Goal: Task Accomplishment & Management: Use online tool/utility

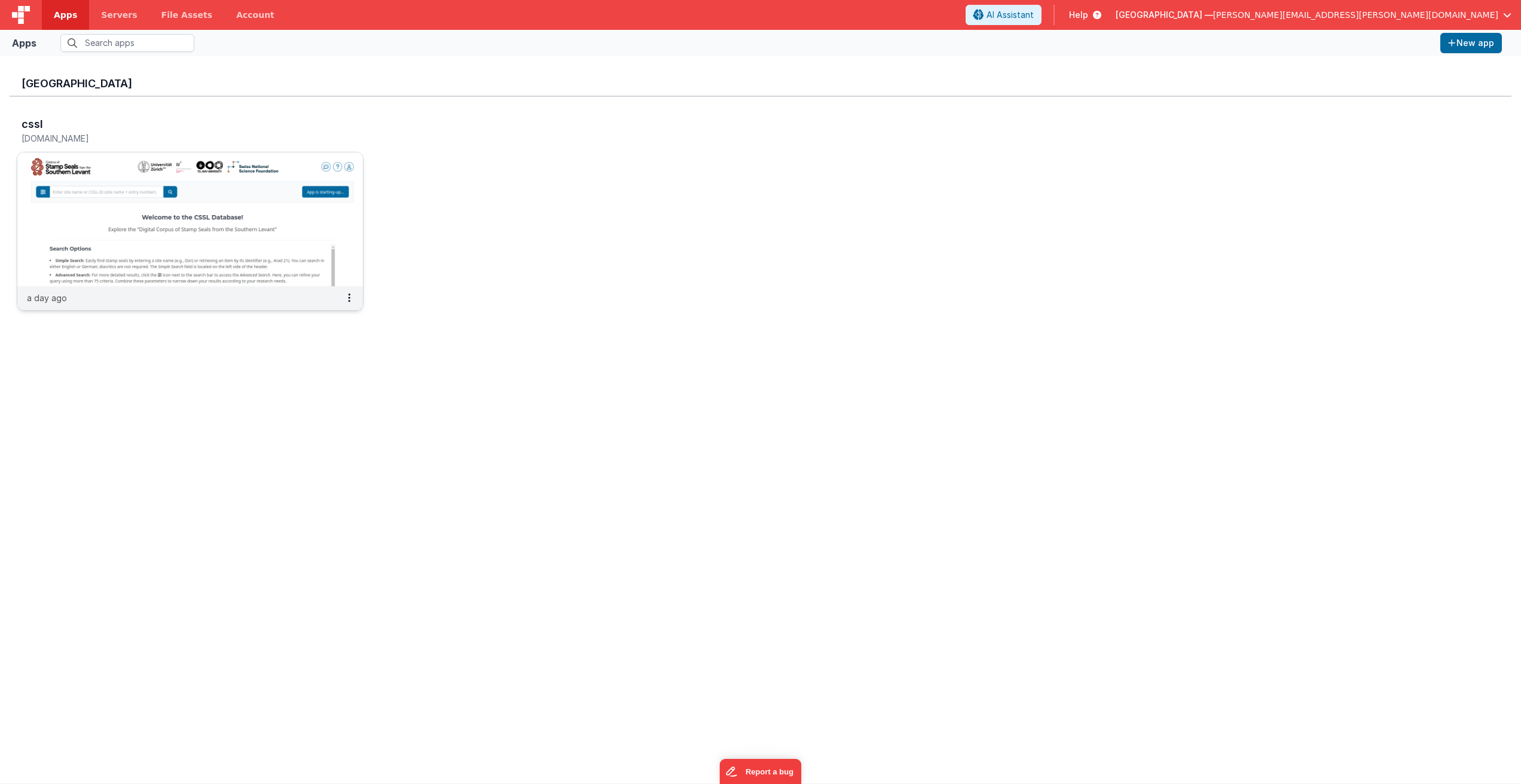
click at [331, 172] on img at bounding box center [190, 220] width 346 height 134
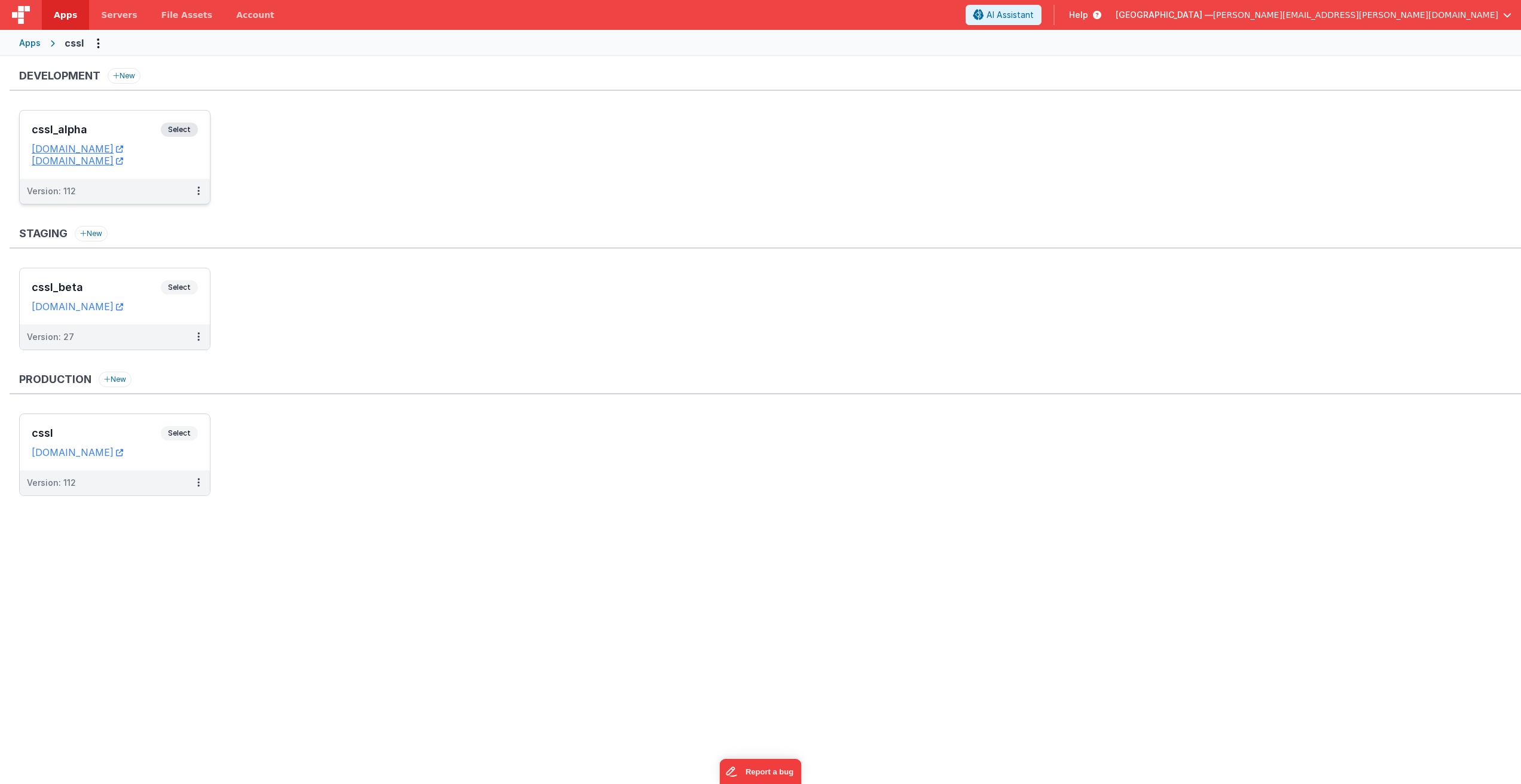
click at [192, 132] on span "Select" at bounding box center [179, 130] width 37 height 14
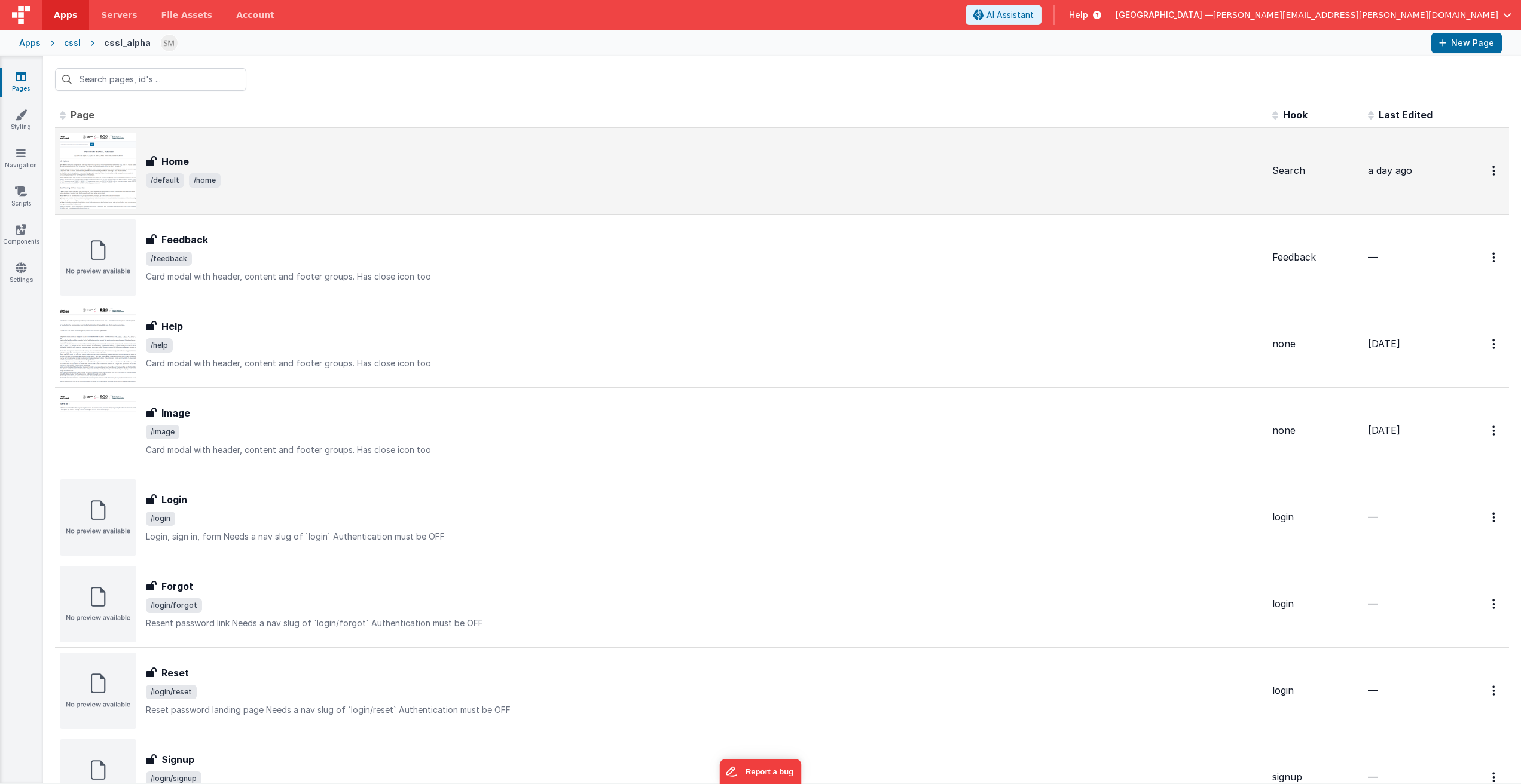
click at [306, 174] on span "/default /home" at bounding box center [704, 181] width 1117 height 14
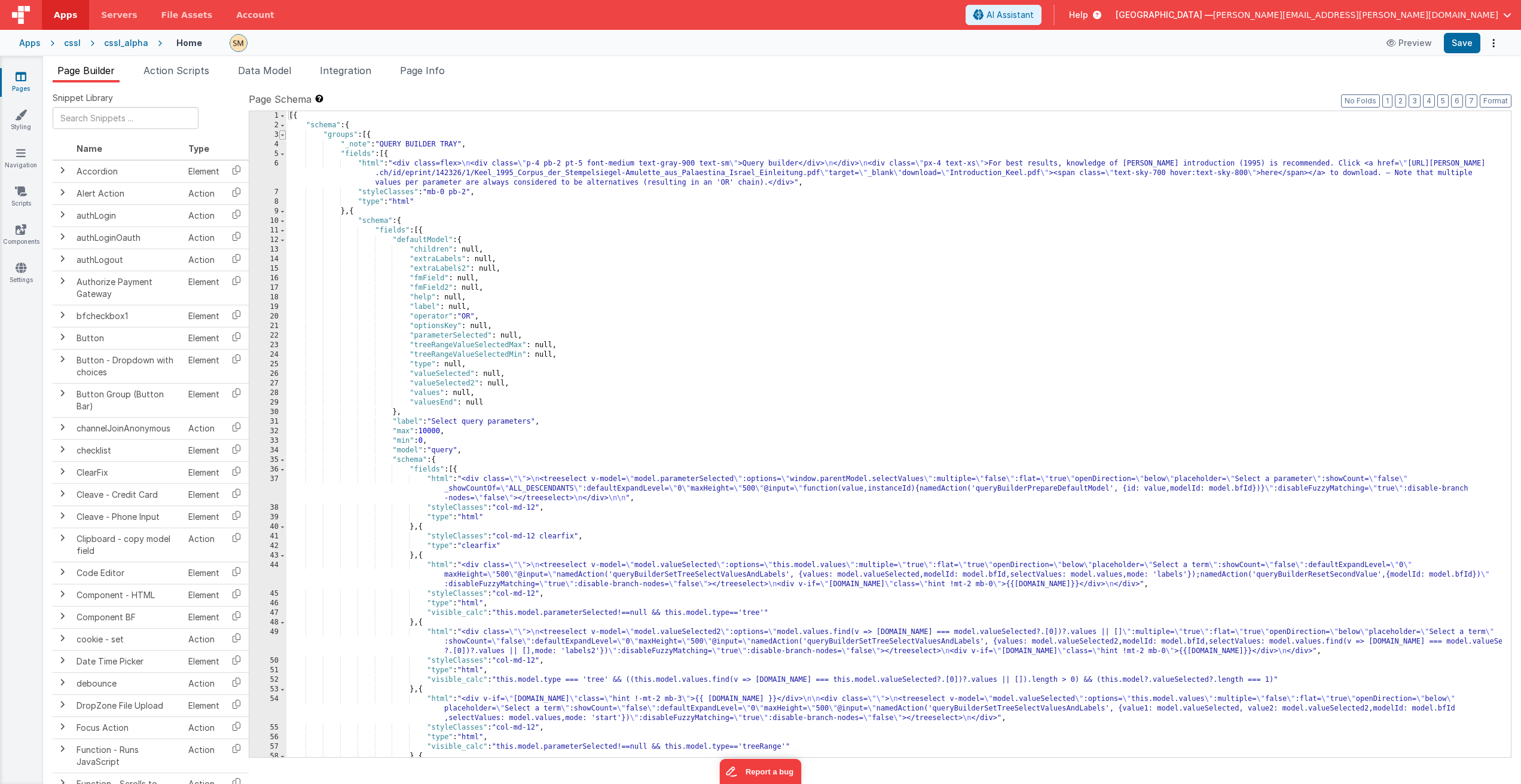
click at [283, 136] on span at bounding box center [283, 135] width 6 height 10
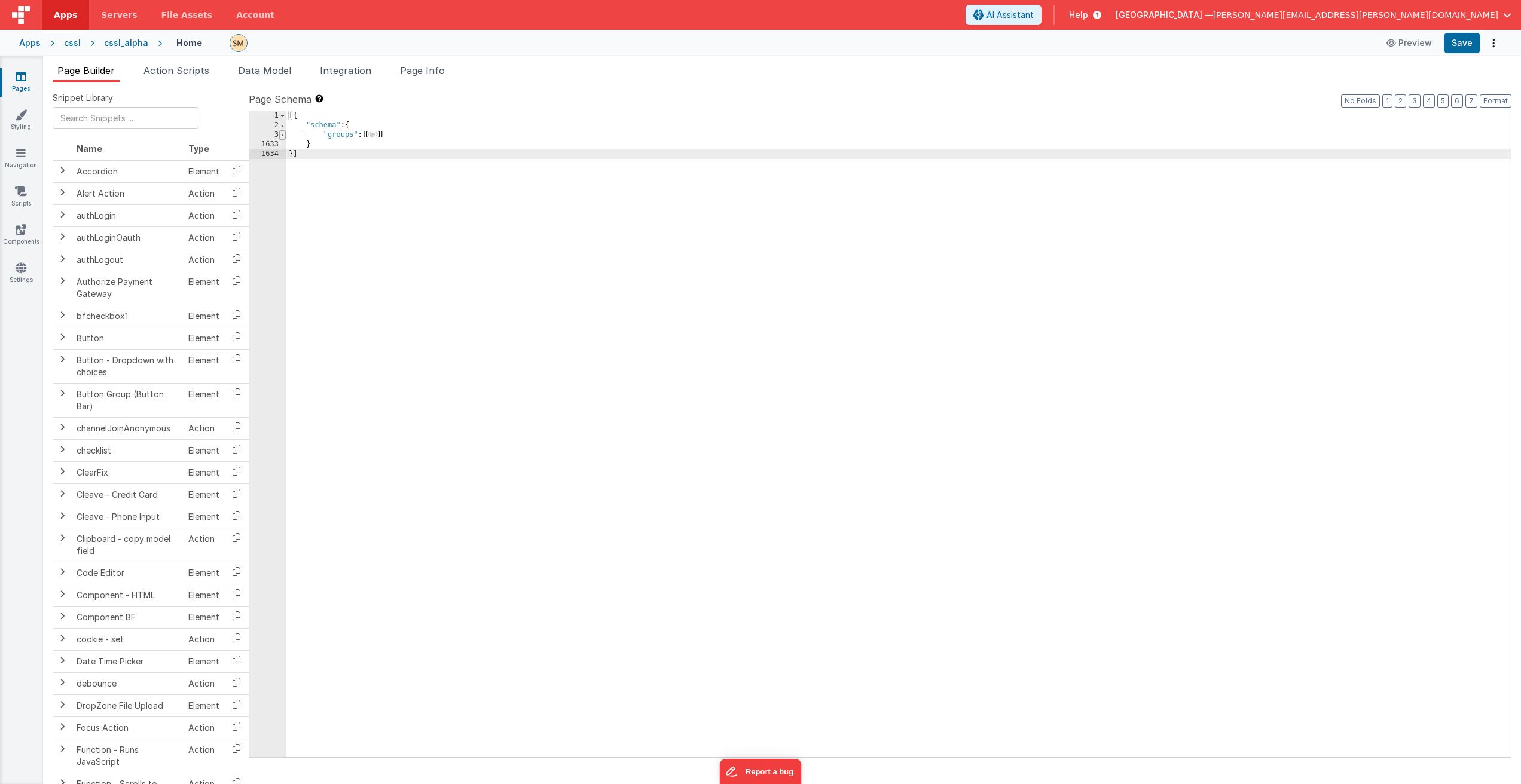
click at [283, 136] on span at bounding box center [283, 135] width 6 height 10
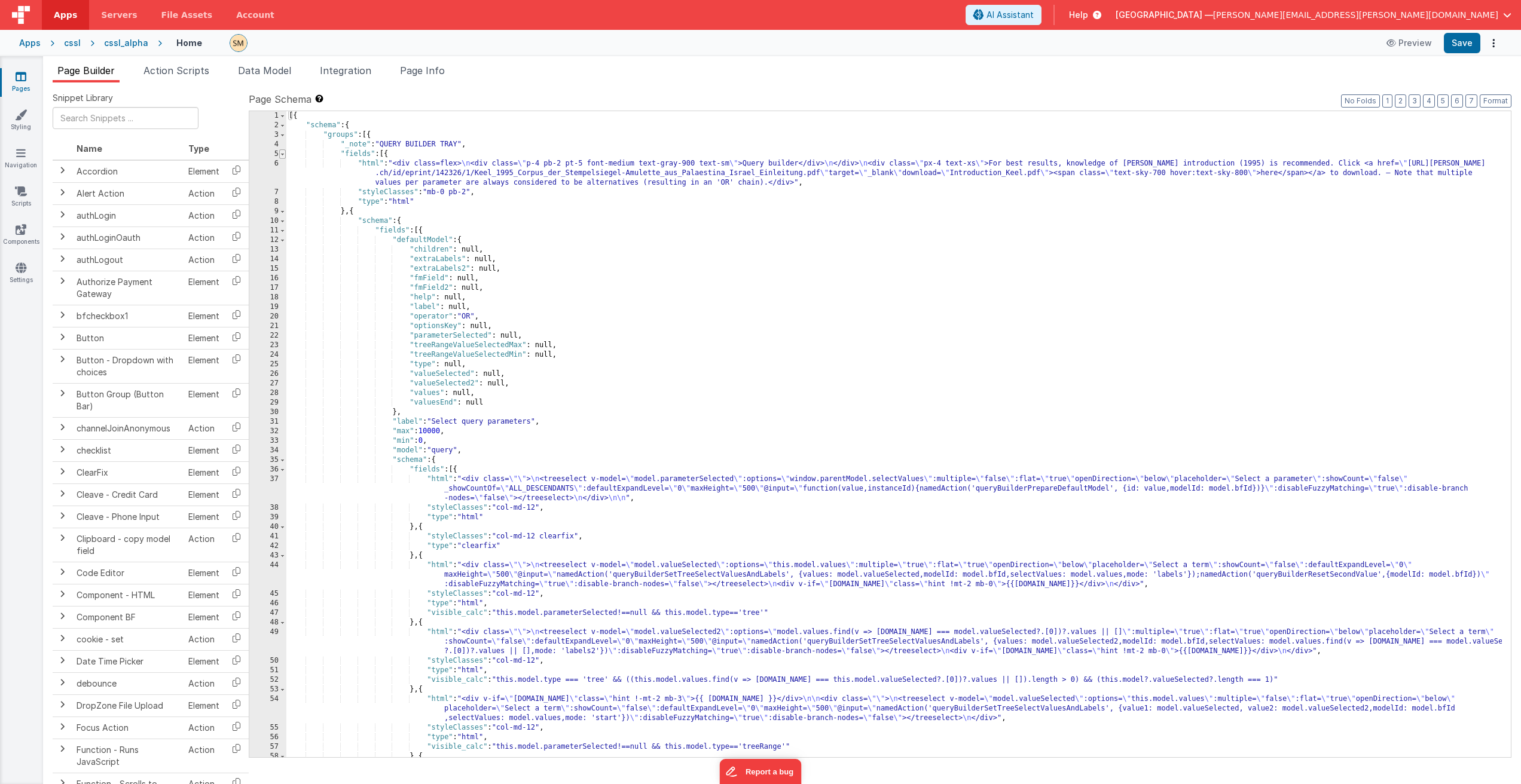
click at [283, 152] on span at bounding box center [283, 154] width 6 height 10
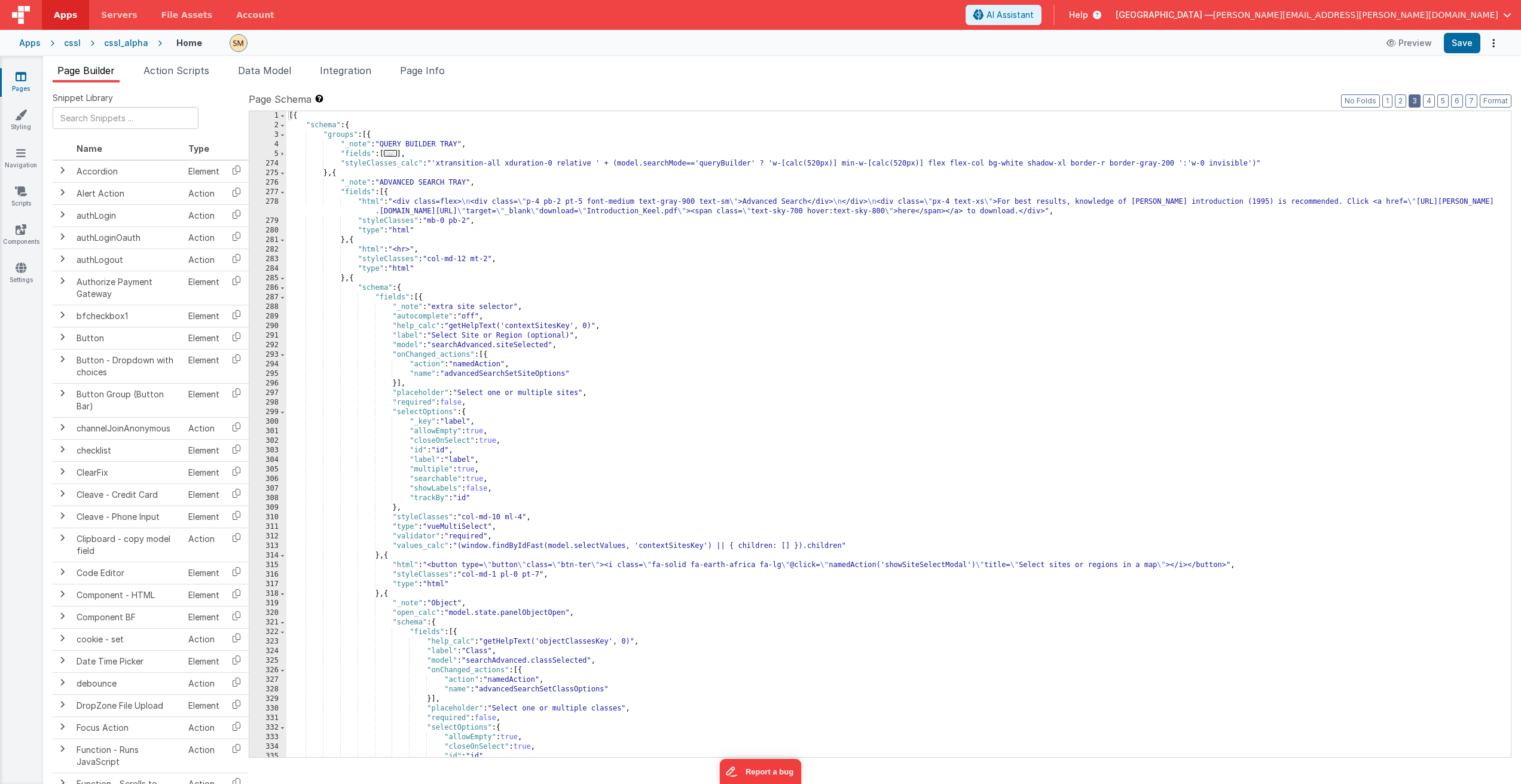
click at [1414, 101] on button "3" at bounding box center [1414, 101] width 12 height 13
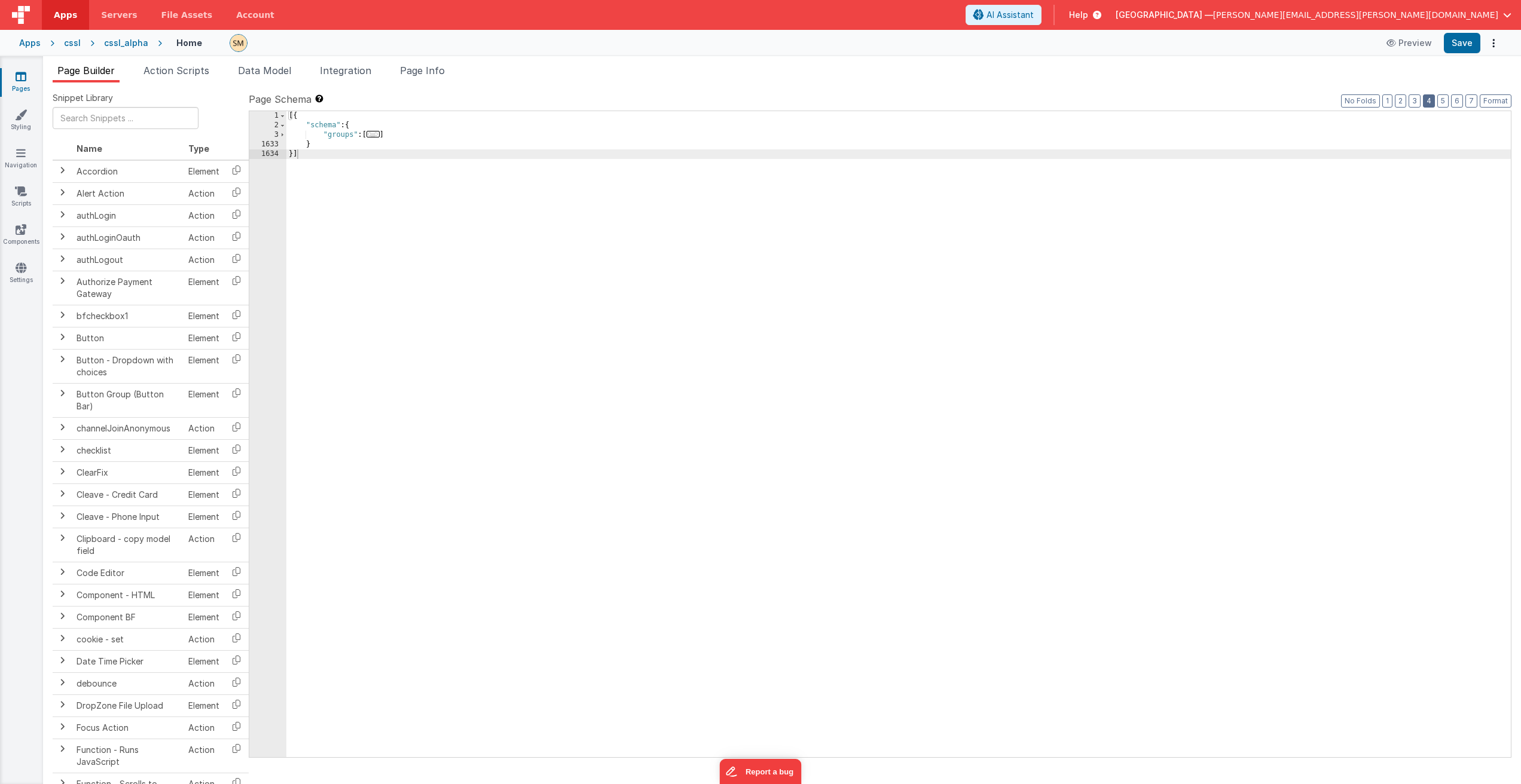
click at [1430, 101] on button "4" at bounding box center [1429, 101] width 12 height 13
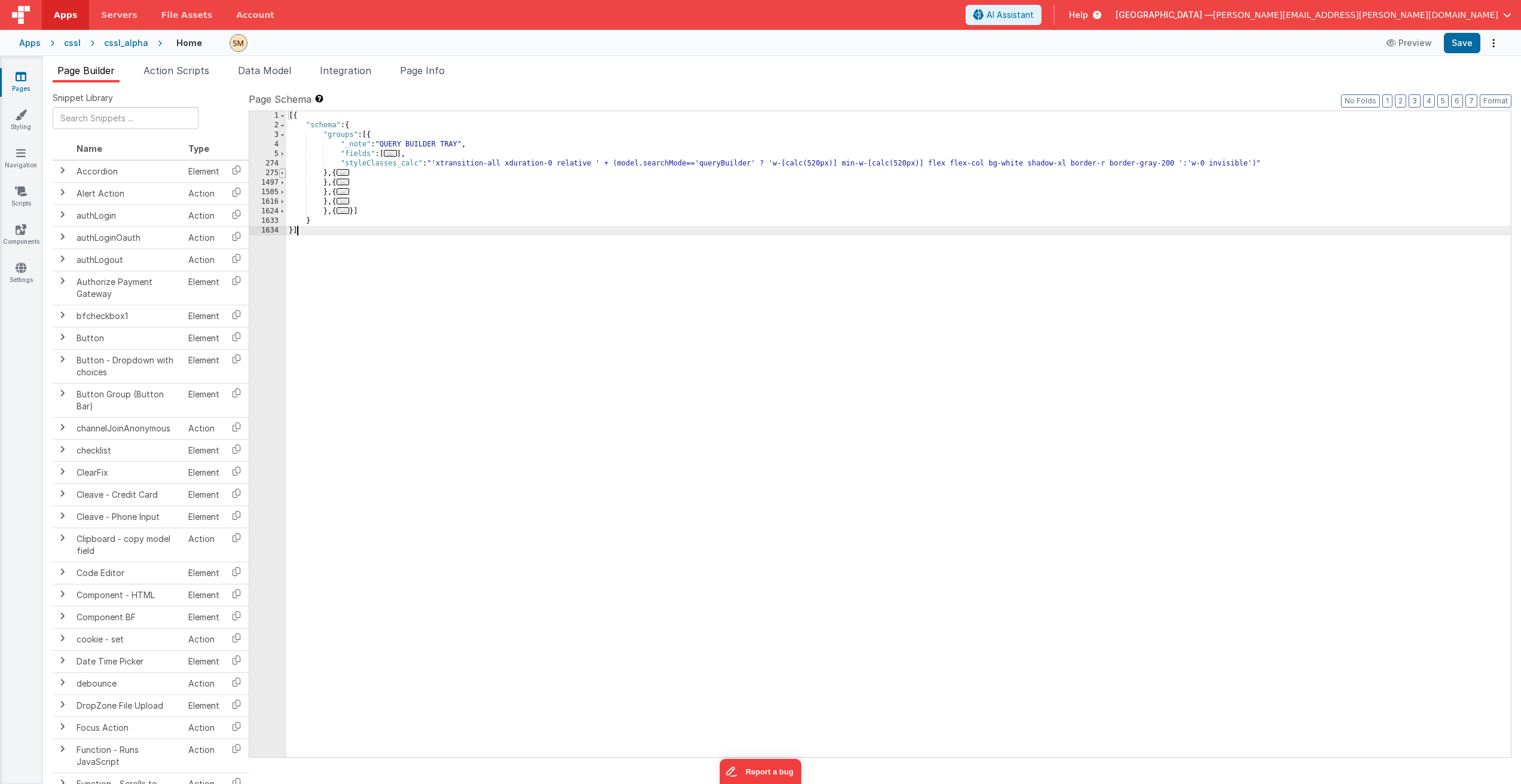
click at [283, 175] on span at bounding box center [283, 173] width 6 height 10
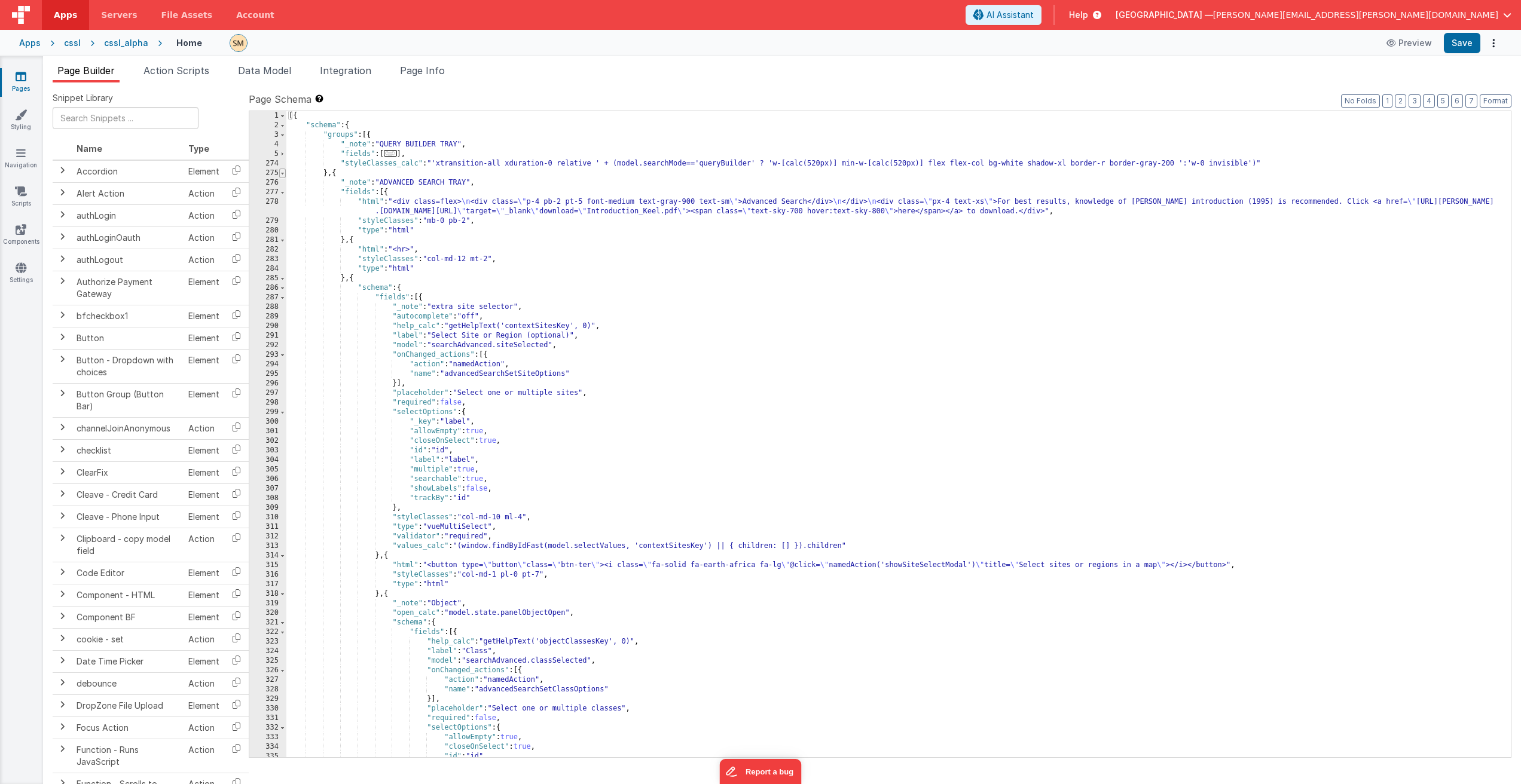
click at [283, 175] on span at bounding box center [283, 173] width 6 height 10
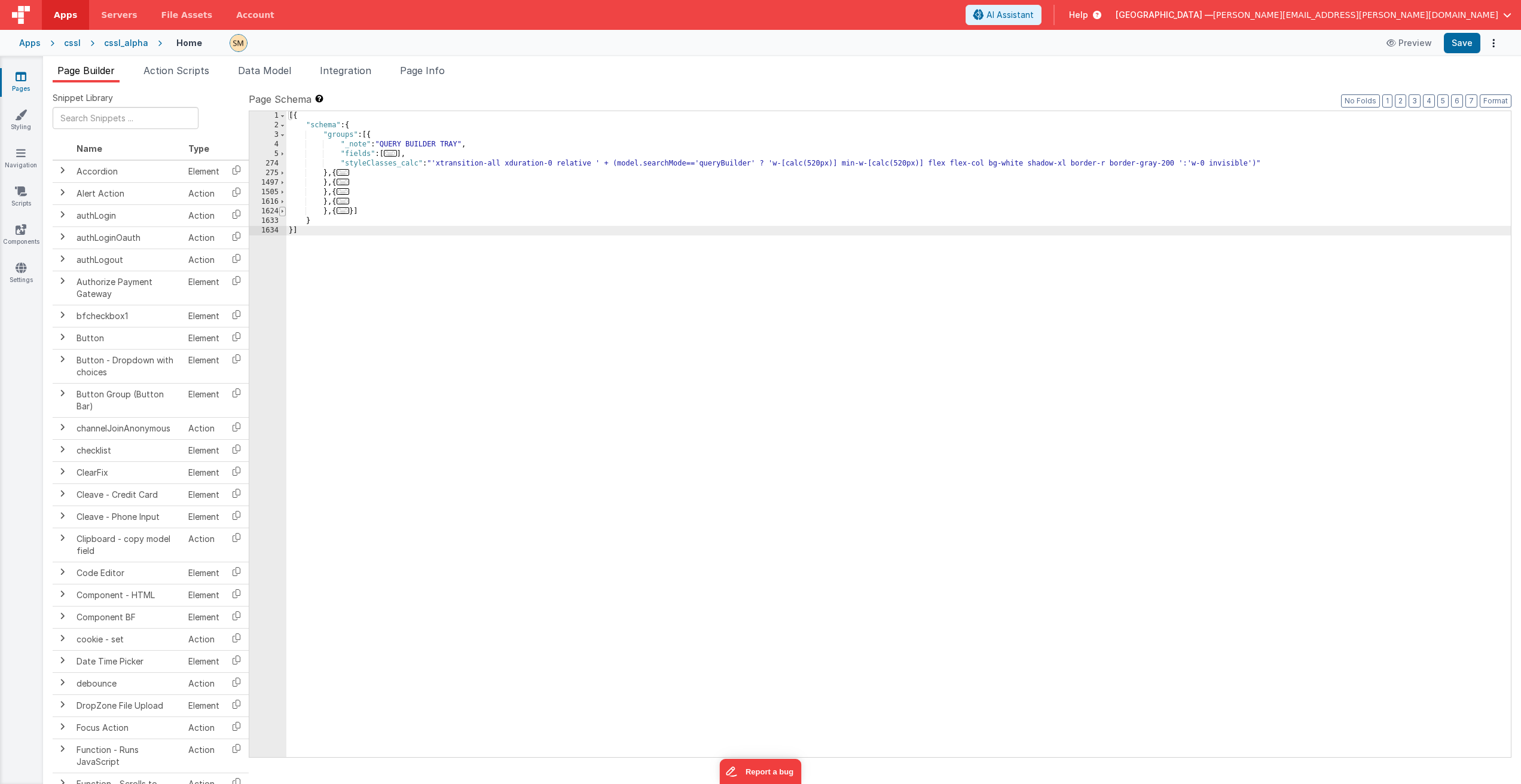
click at [282, 212] on span at bounding box center [283, 211] width 6 height 10
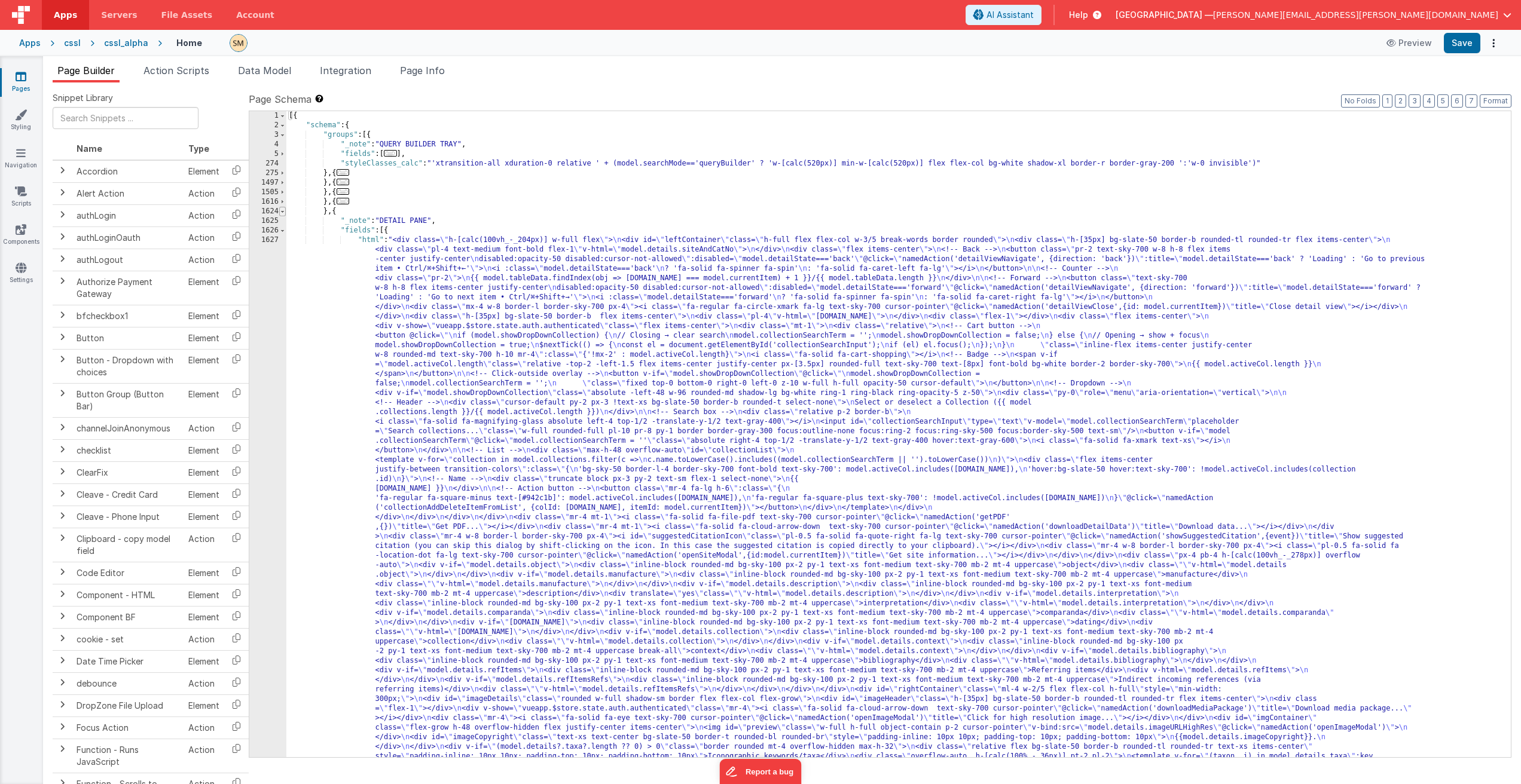
click at [282, 212] on span at bounding box center [283, 211] width 6 height 10
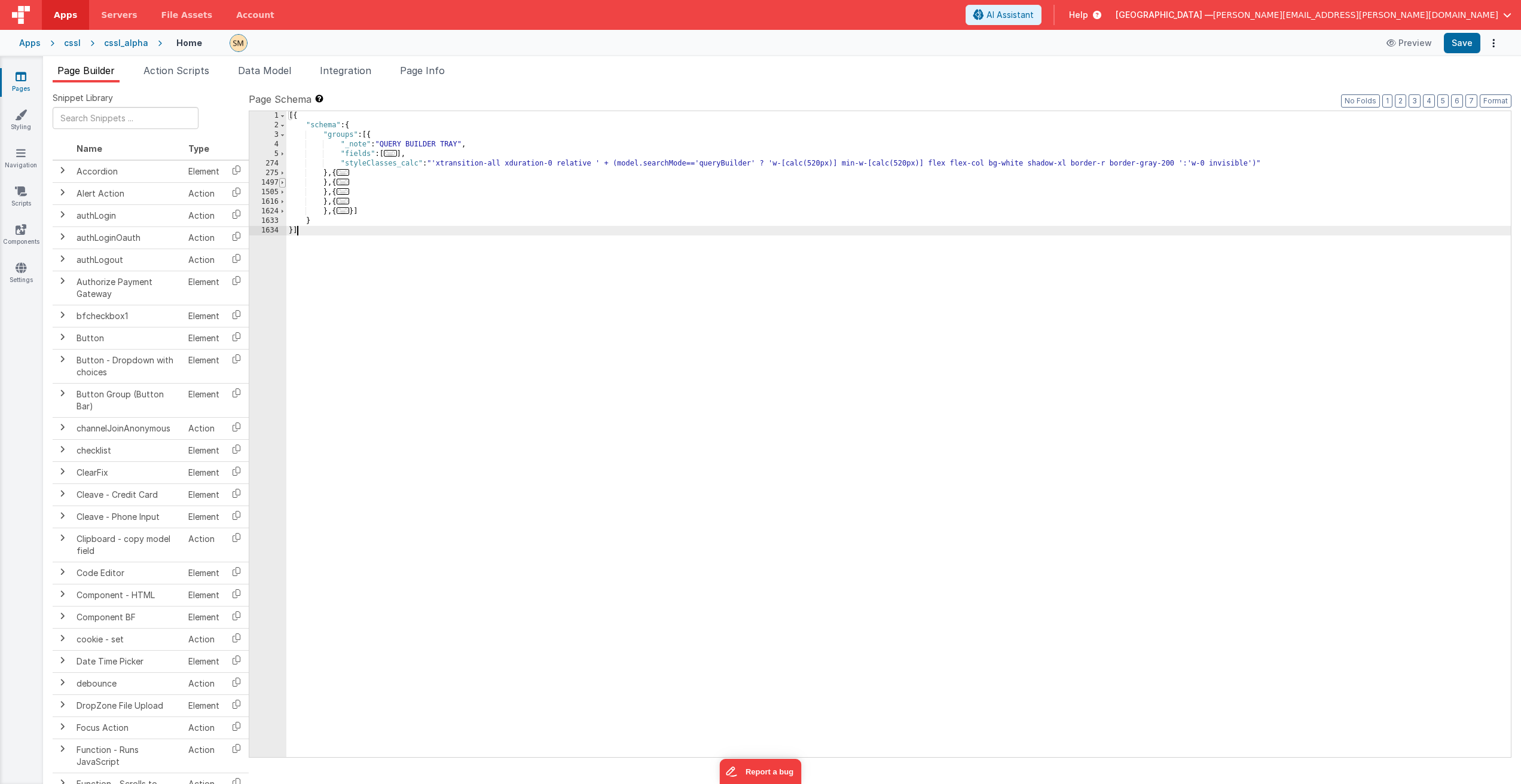
click at [284, 184] on span at bounding box center [283, 183] width 6 height 10
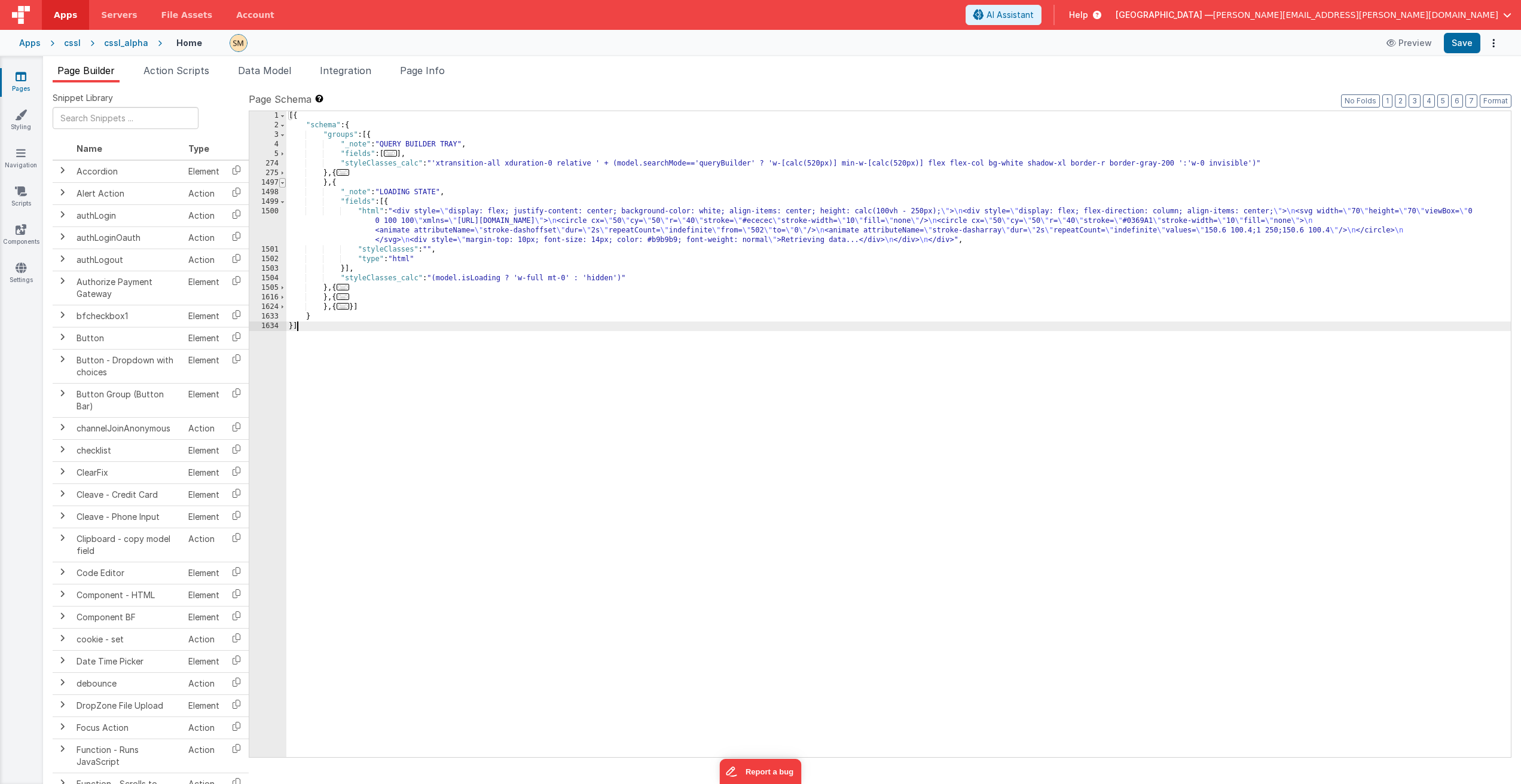
click at [284, 184] on span at bounding box center [283, 183] width 6 height 10
